Goal: Task Accomplishment & Management: Manage account settings

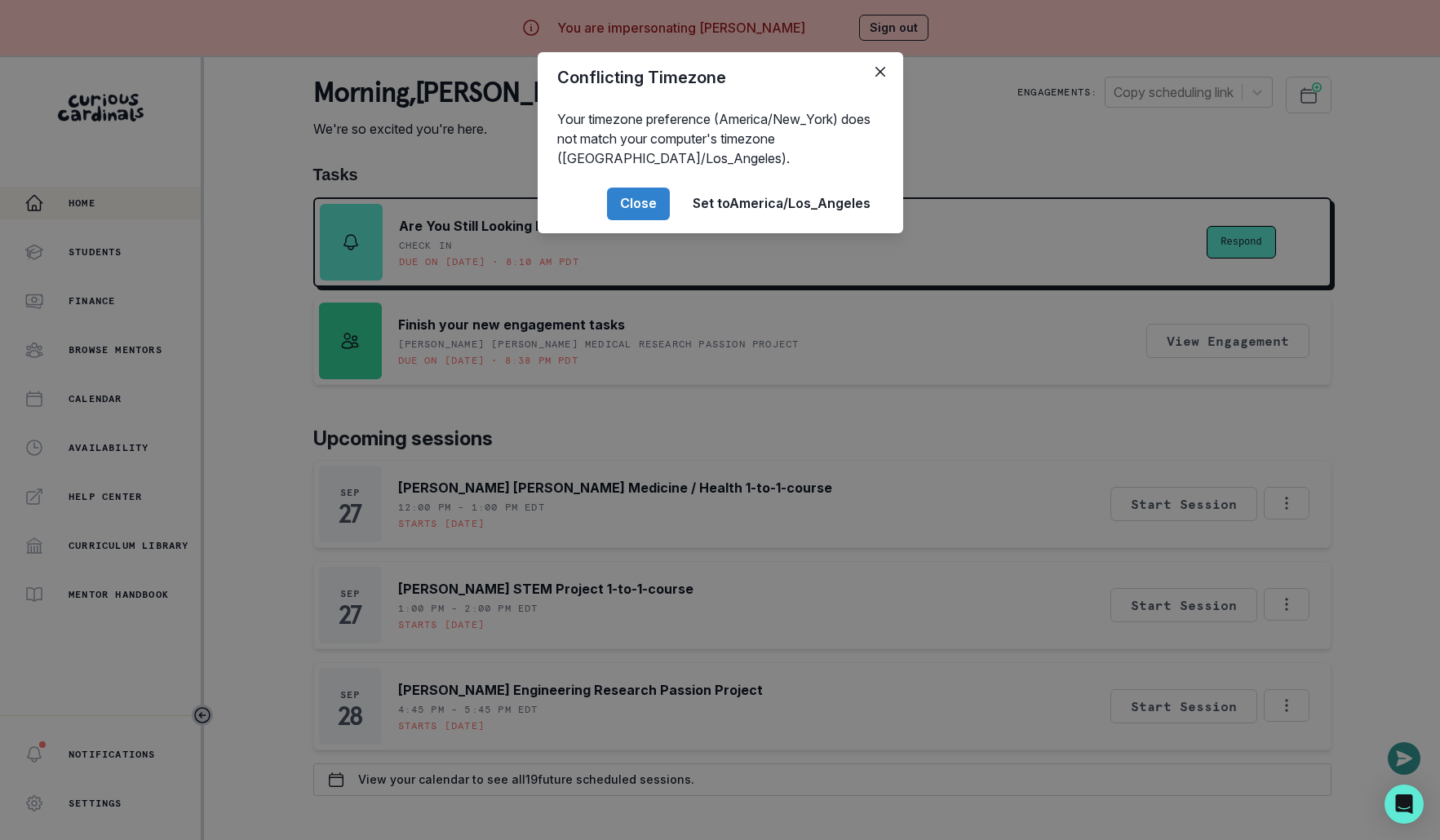
click at [577, 388] on div "Conflicting Timezone Your timezone preference (America/New_York) does not match…" at bounding box center [720, 420] width 1440 height 840
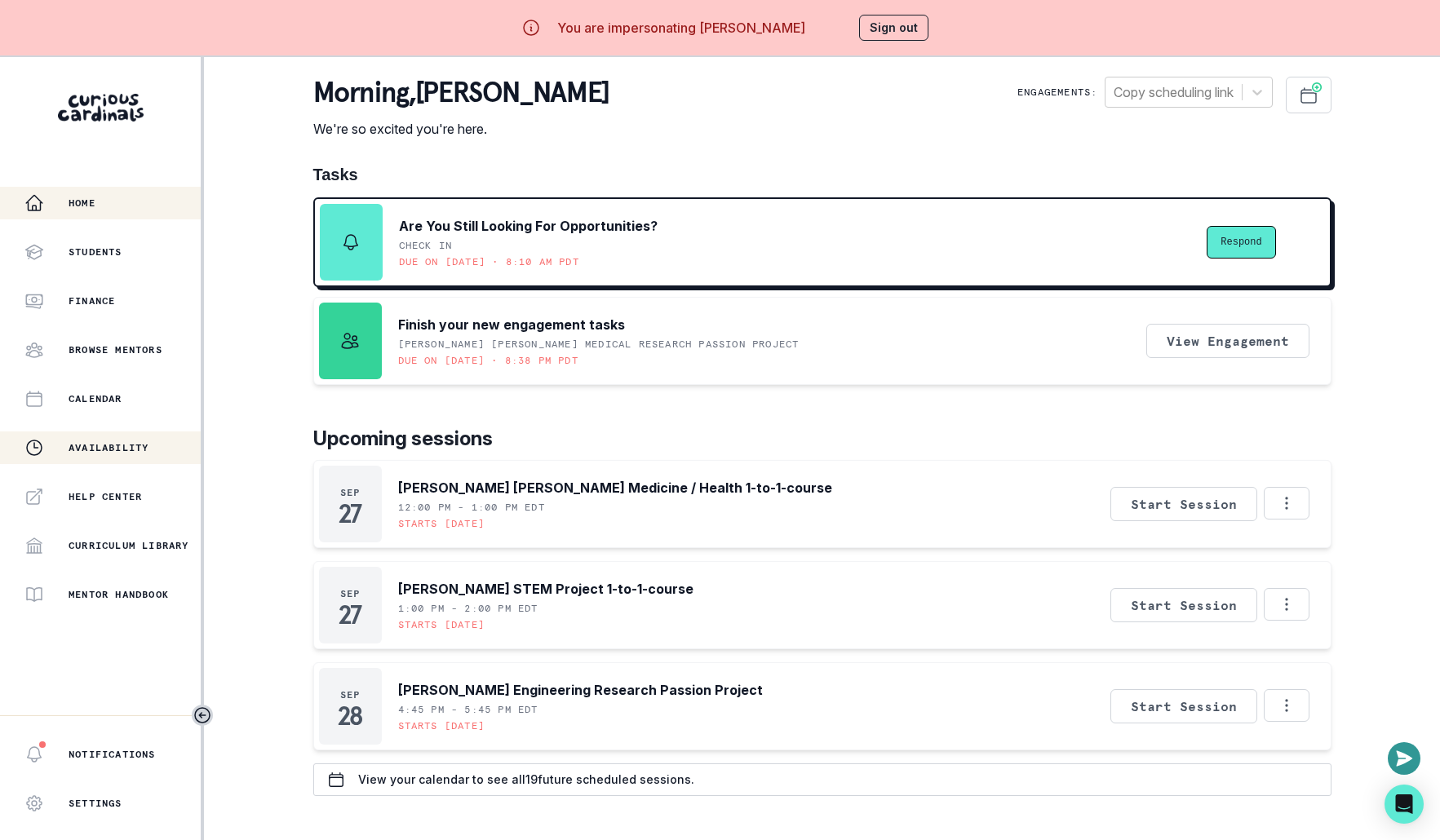
click at [139, 438] on div "Availability" at bounding box center [112, 448] width 176 height 20
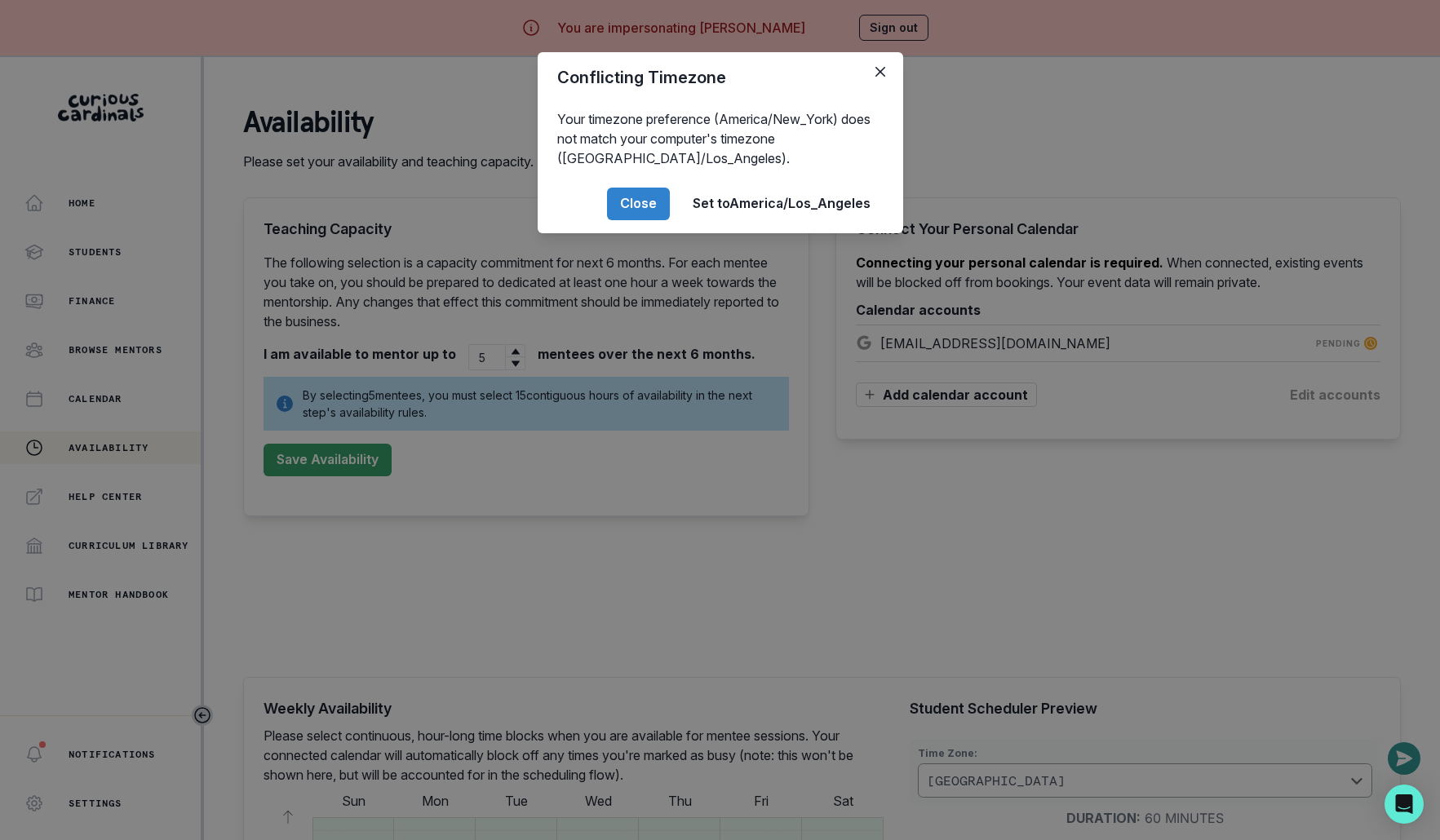
click at [655, 460] on div "Conflicting Timezone Your timezone preference (America/New_York) does not match…" at bounding box center [720, 420] width 1440 height 840
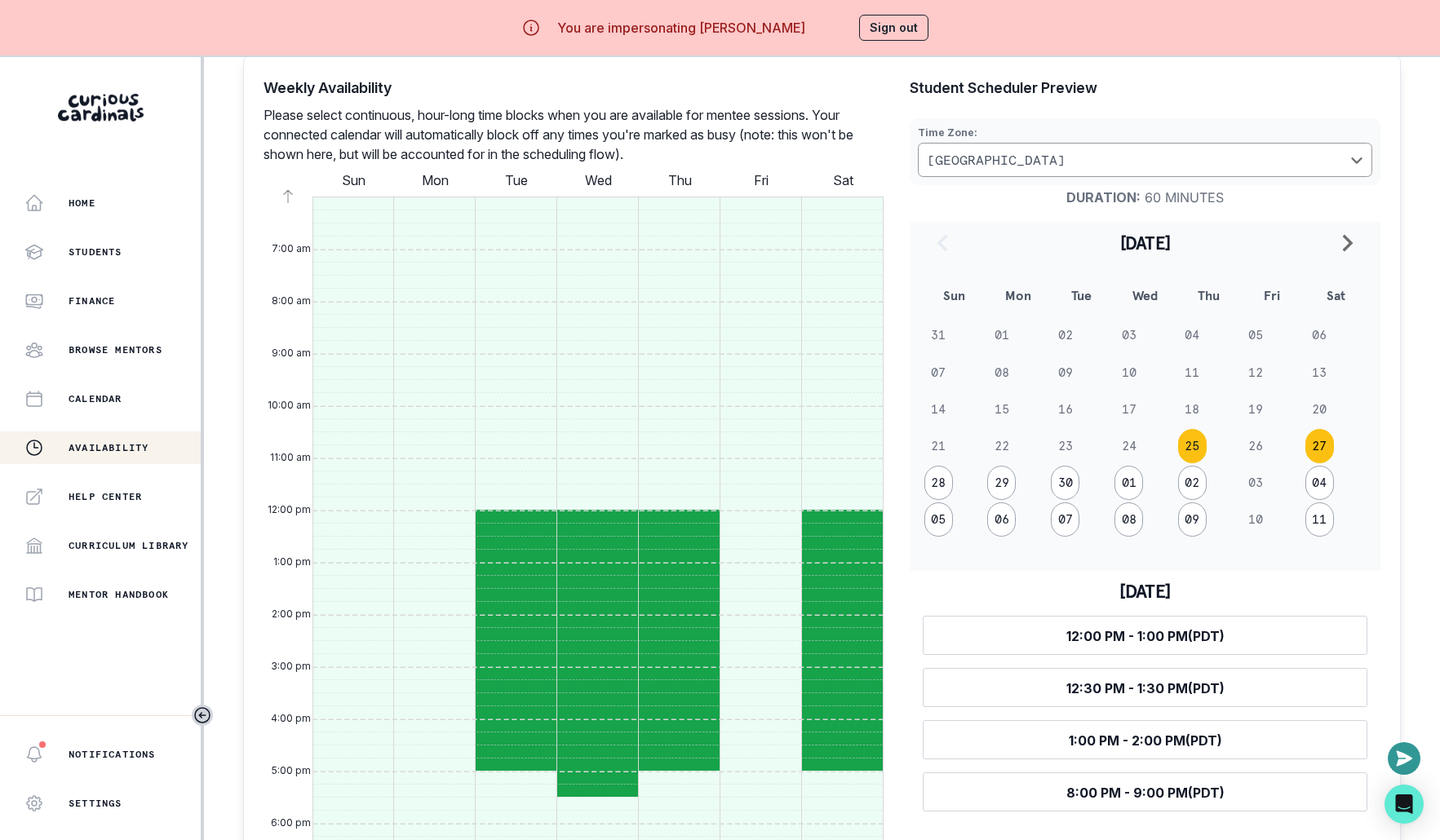
scroll to position [634, 0]
click at [1318, 435] on button "27" at bounding box center [1319, 448] width 28 height 34
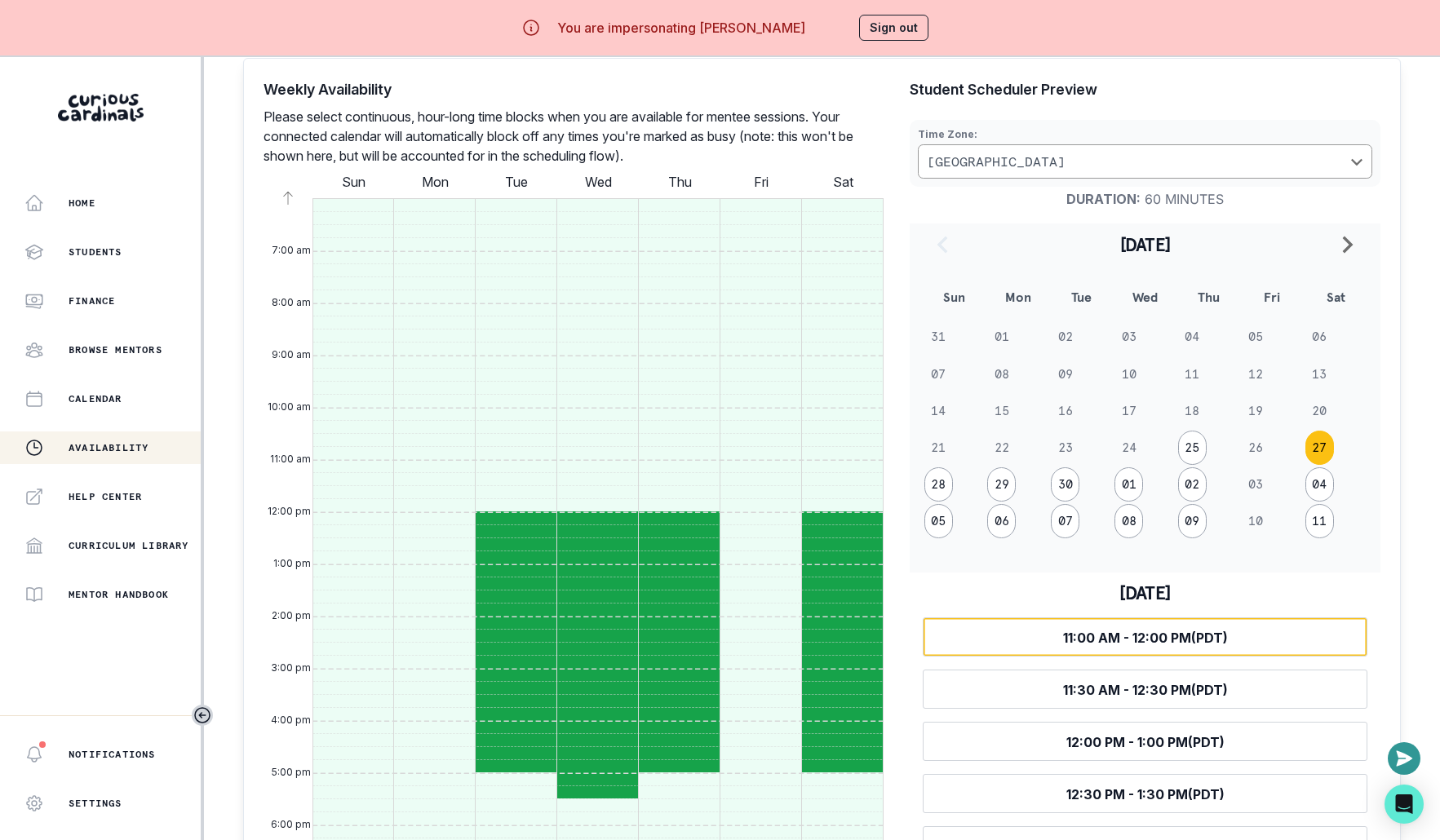
scroll to position [911, 0]
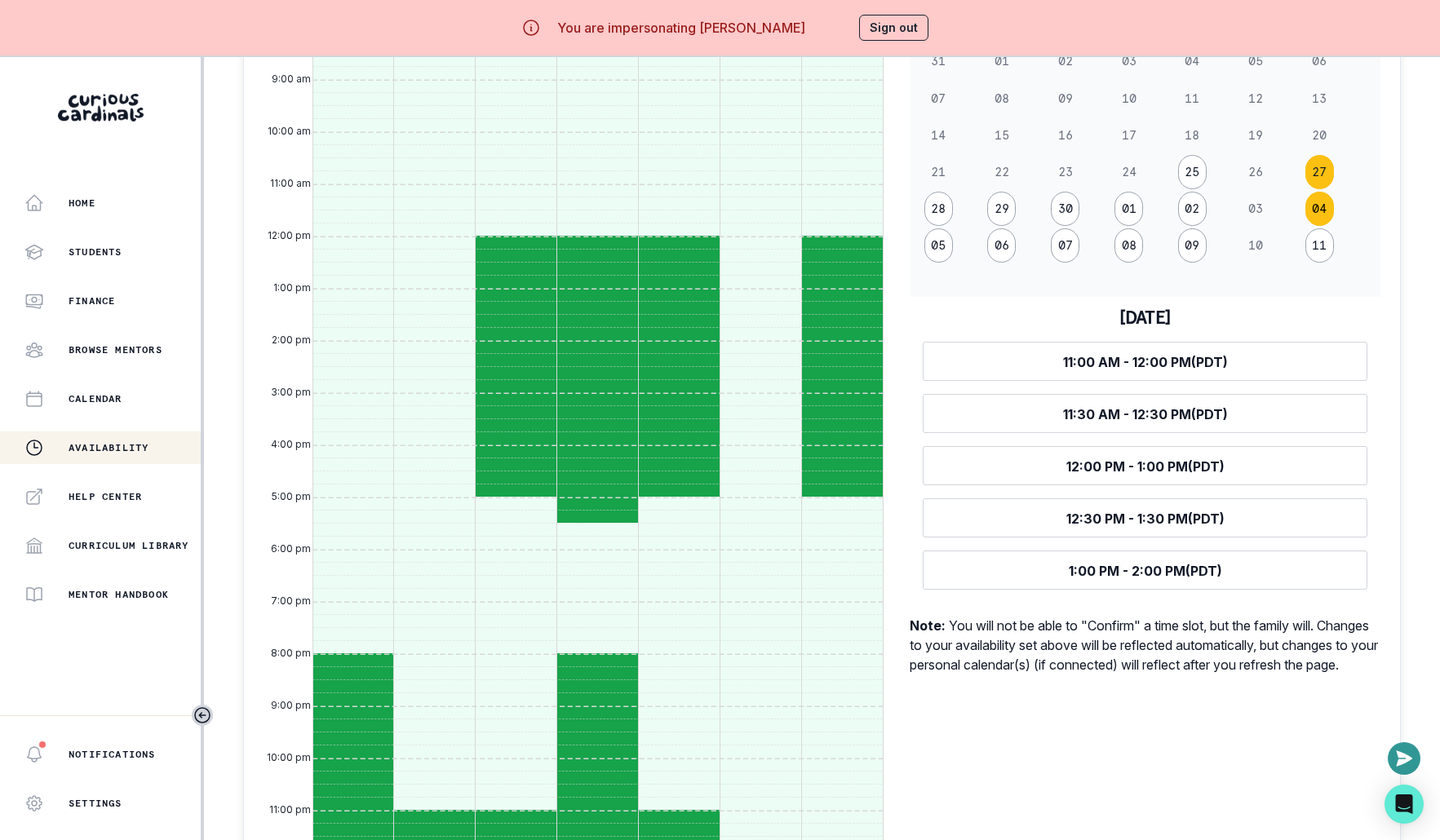
click at [1313, 207] on button "04" at bounding box center [1319, 209] width 28 height 34
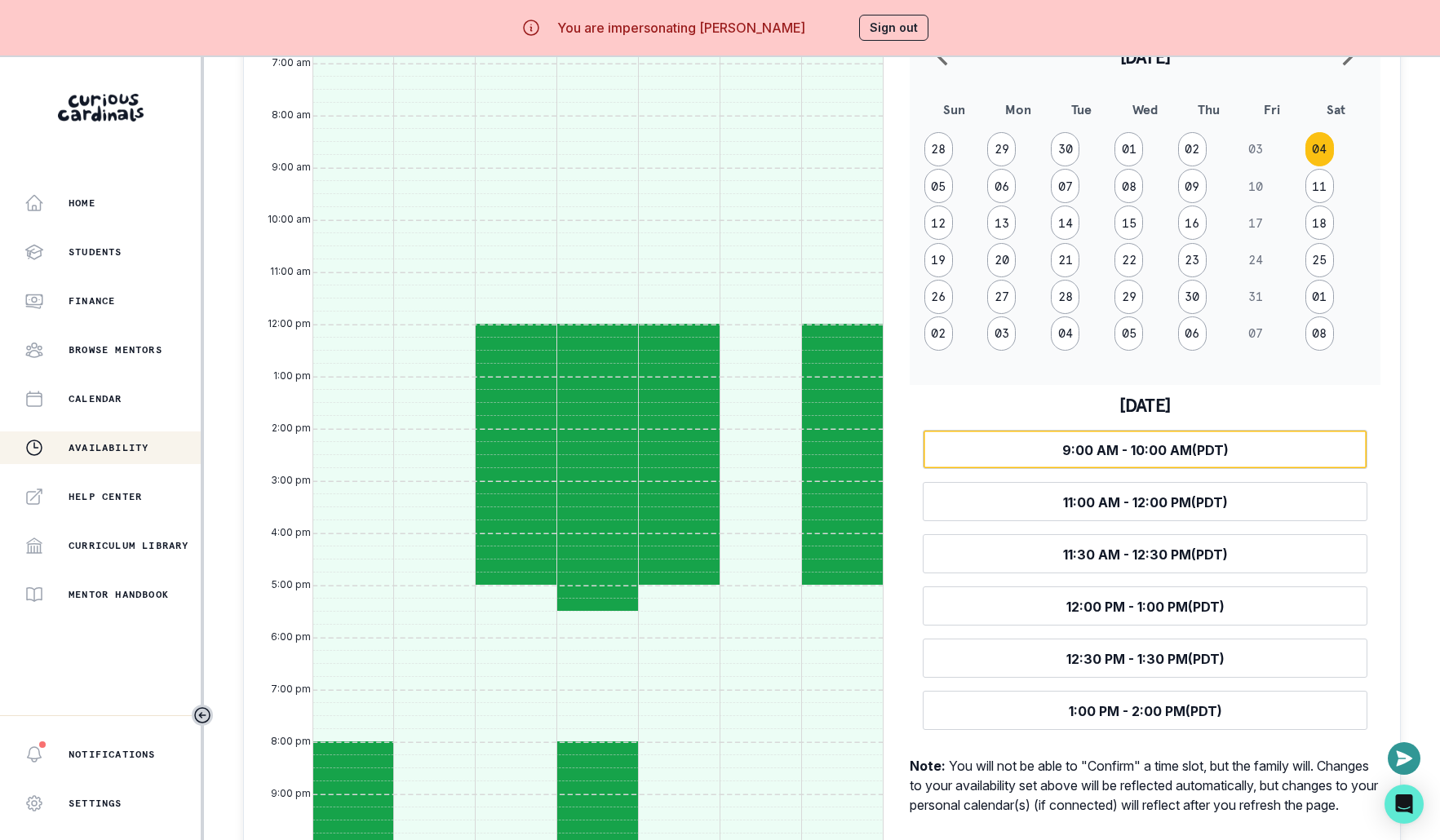
scroll to position [818, 0]
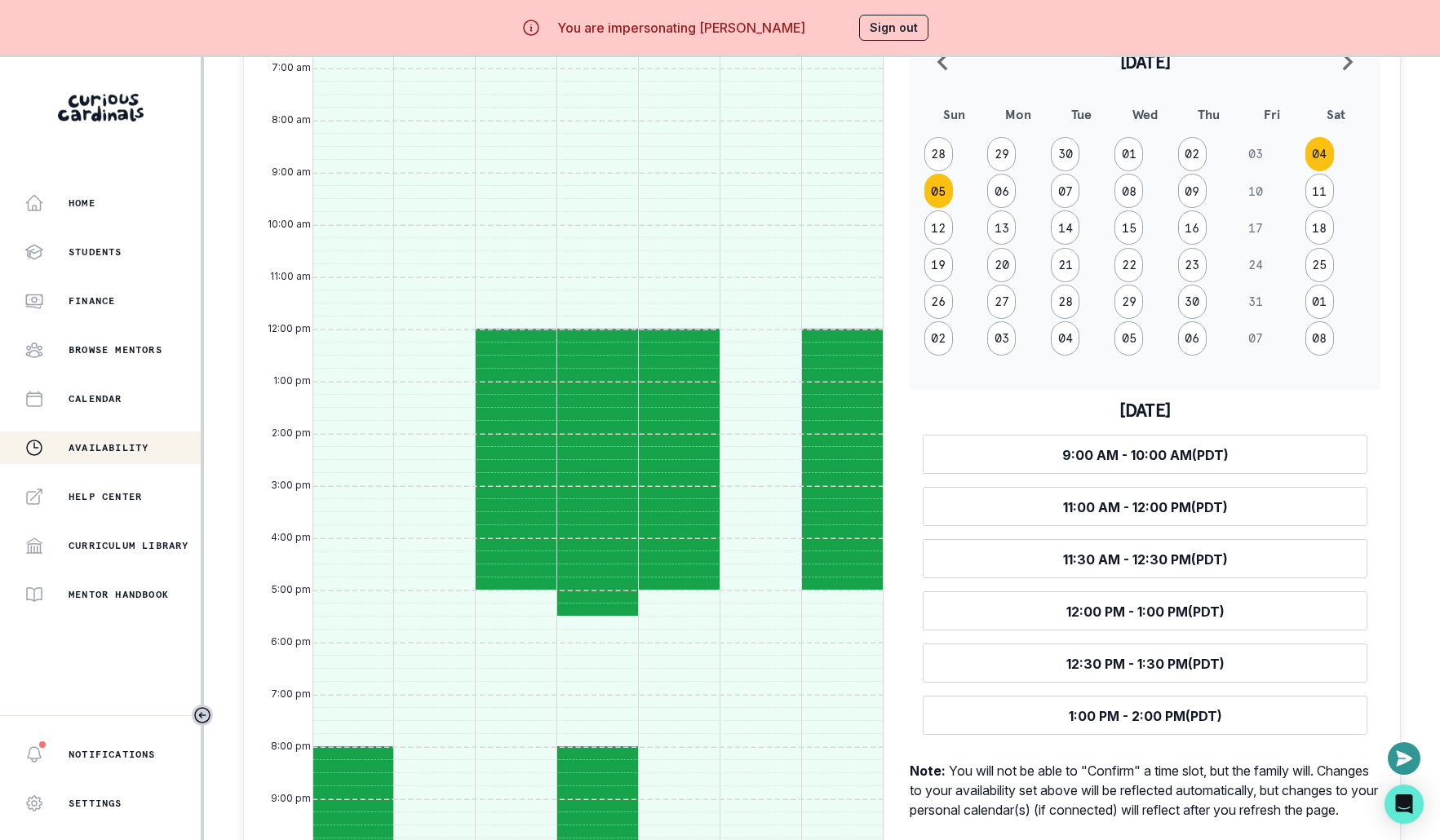
click at [928, 182] on button "05" at bounding box center [938, 191] width 28 height 34
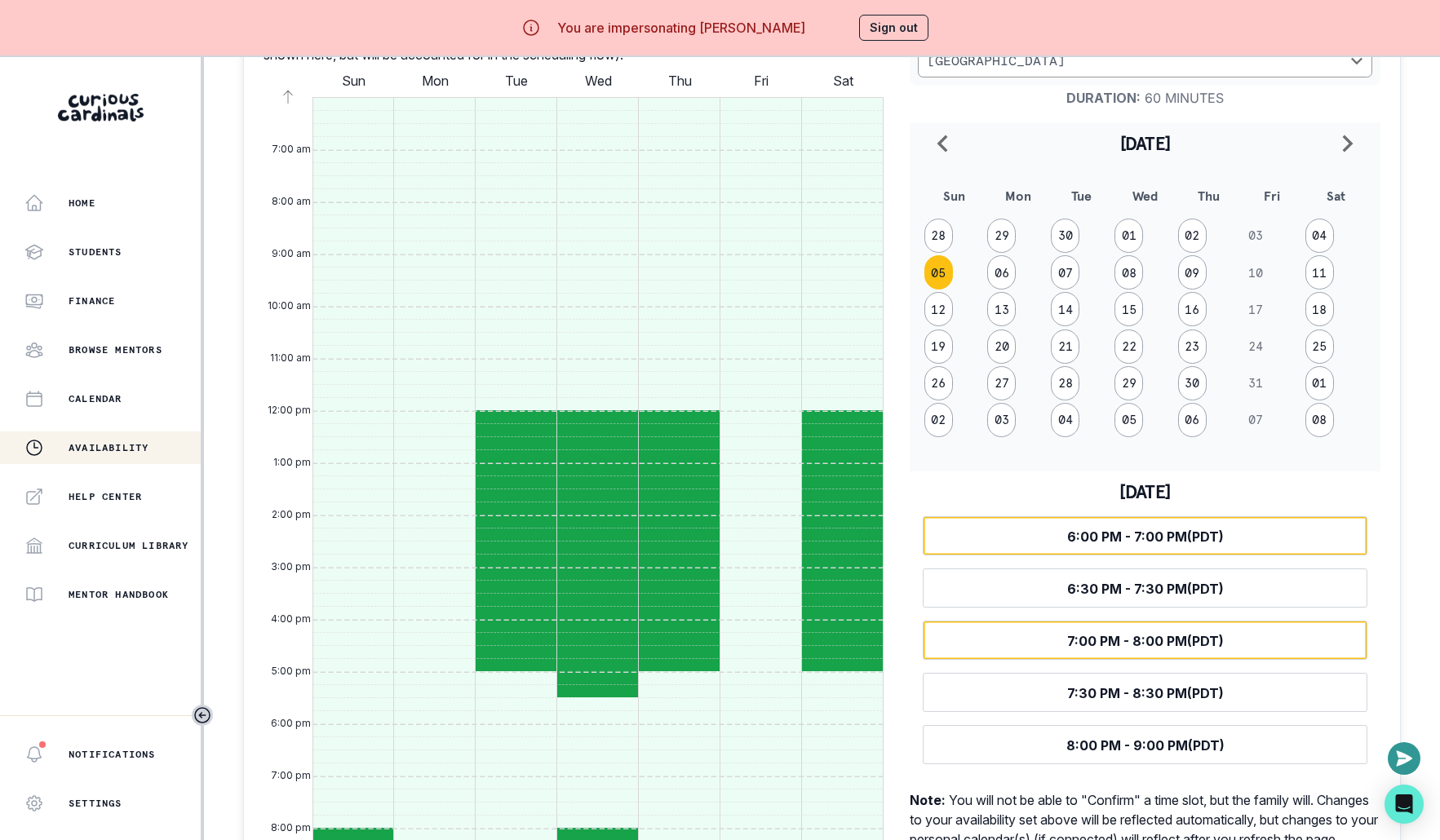
scroll to position [726, 0]
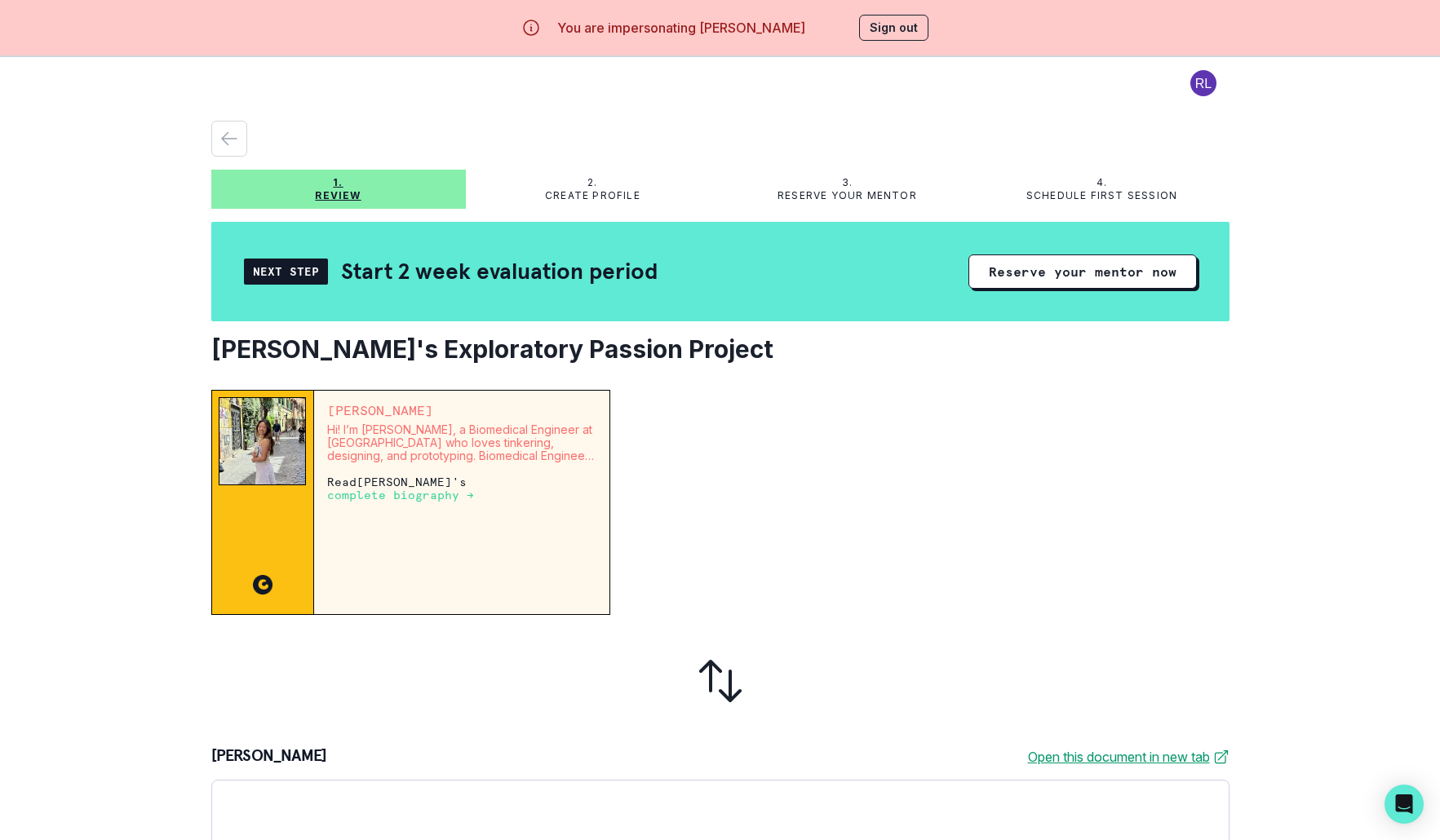
click at [895, 18] on button "Sign out" at bounding box center [893, 28] width 70 height 26
